Goal: Find specific page/section: Find specific page/section

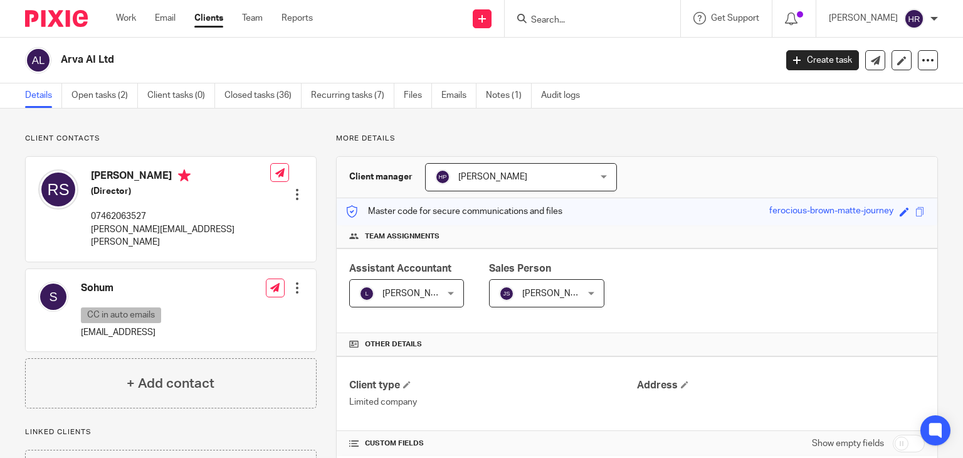
click at [228, 24] on ul "Work Email Clients Team Reports" at bounding box center [224, 18] width 216 height 13
click at [225, 24] on ul "Work Email Clients Team Reports" at bounding box center [224, 18] width 216 height 13
click at [214, 23] on link "Clients" at bounding box center [208, 18] width 29 height 13
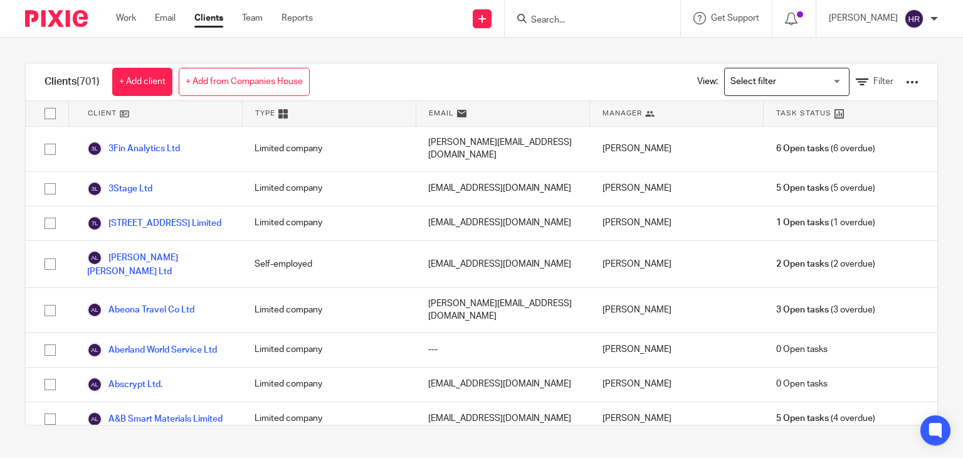
click at [726, 89] on input "Search for option" at bounding box center [784, 82] width 116 height 22
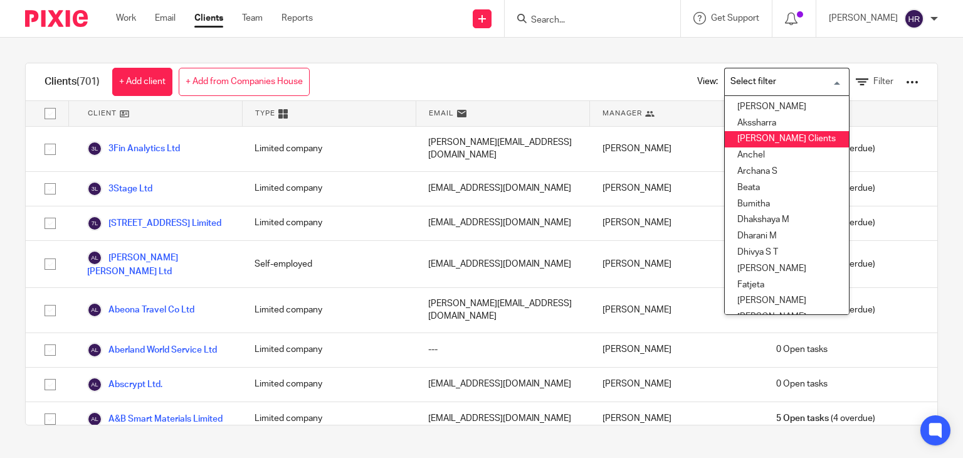
click at [560, 21] on input "Search" at bounding box center [586, 20] width 113 height 11
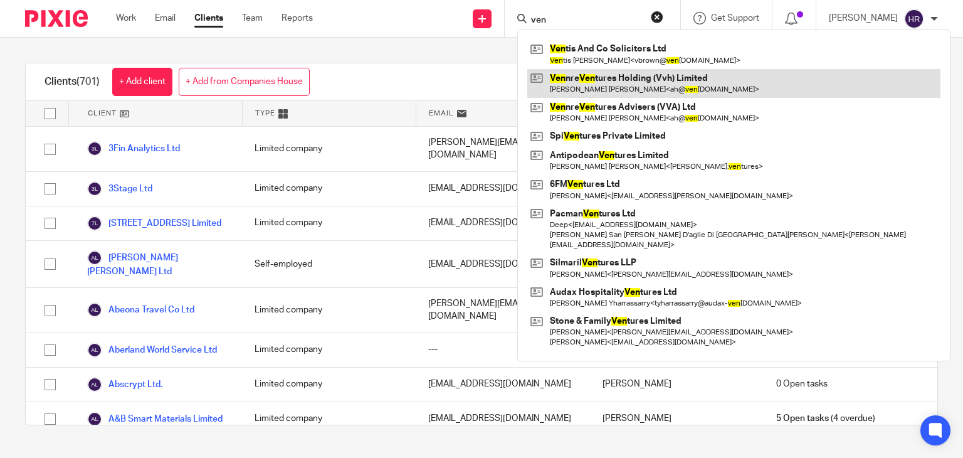
type input "ven"
click at [588, 74] on link at bounding box center [733, 83] width 413 height 29
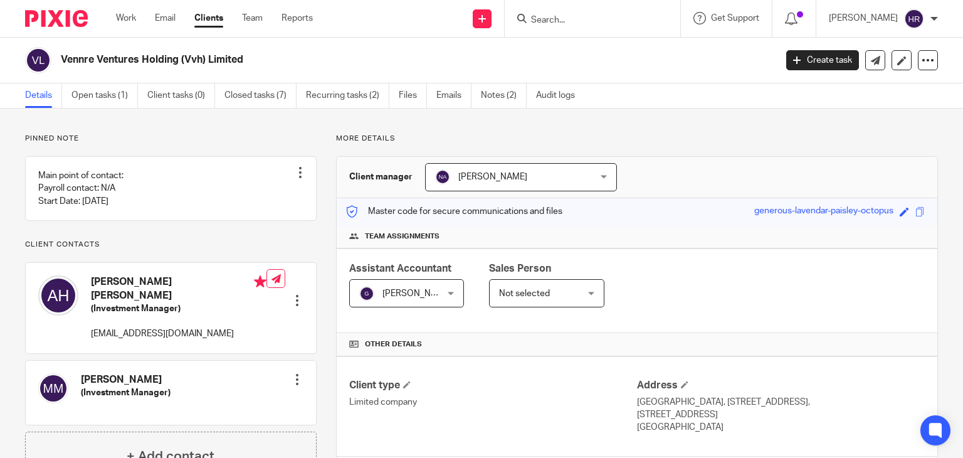
drag, startPoint x: 63, startPoint y: 60, endPoint x: 317, endPoint y: 63, distance: 253.4
click at [317, 63] on h2 "Vennre Ventures Holding (Vvh) Limited" at bounding box center [344, 59] width 566 height 13
copy h2 "Vennre Ventures Holding (Vvh) Limited"
